Goal: Information Seeking & Learning: Understand process/instructions

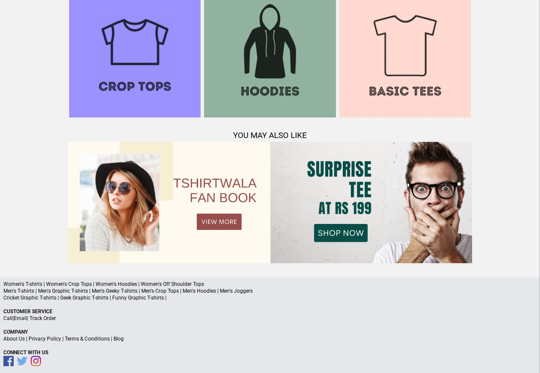
scroll to position [824, 0]
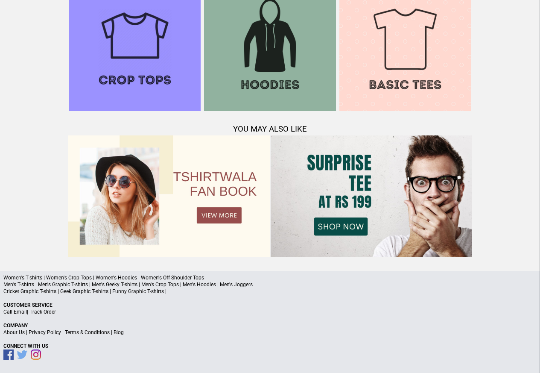
click at [48, 332] on link "Privacy Policy" at bounding box center [45, 332] width 32 height 6
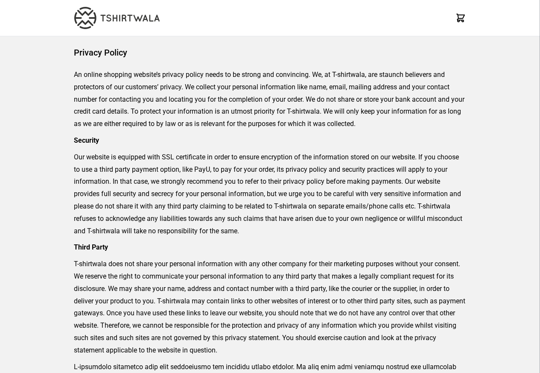
scroll to position [219, 0]
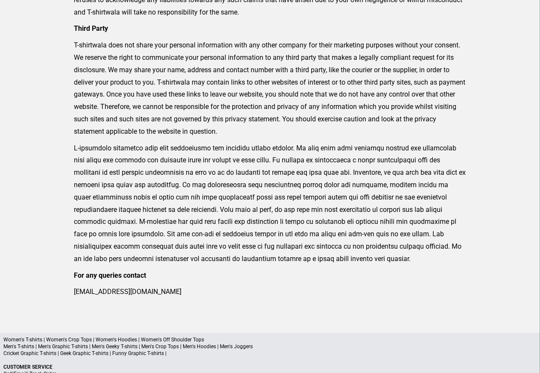
click at [47, 341] on p "Women's T-shirts | Women's Crop Tops | Women's Hoodies | Women's Off Shoulder T…" at bounding box center [270, 339] width 534 height 7
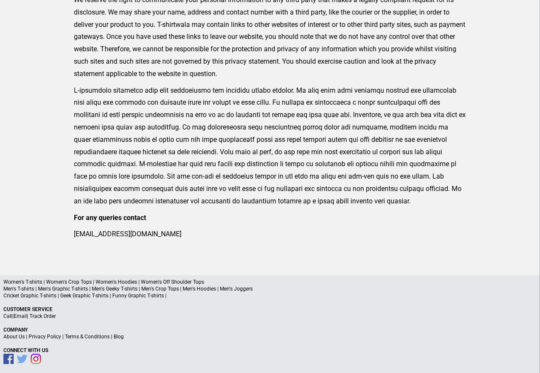
scroll to position [281, 0]
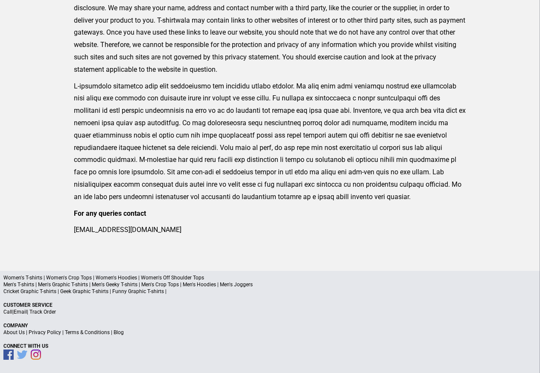
click at [45, 333] on link "Privacy Policy" at bounding box center [45, 332] width 32 height 6
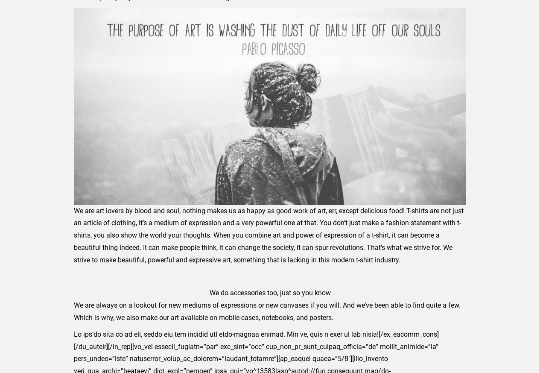
scroll to position [235, 0]
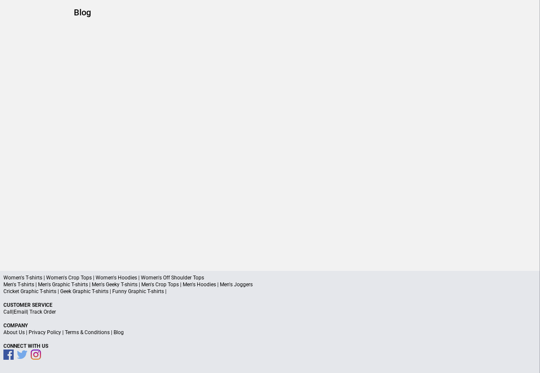
scroll to position [40, 0]
